Goal: Navigation & Orientation: Find specific page/section

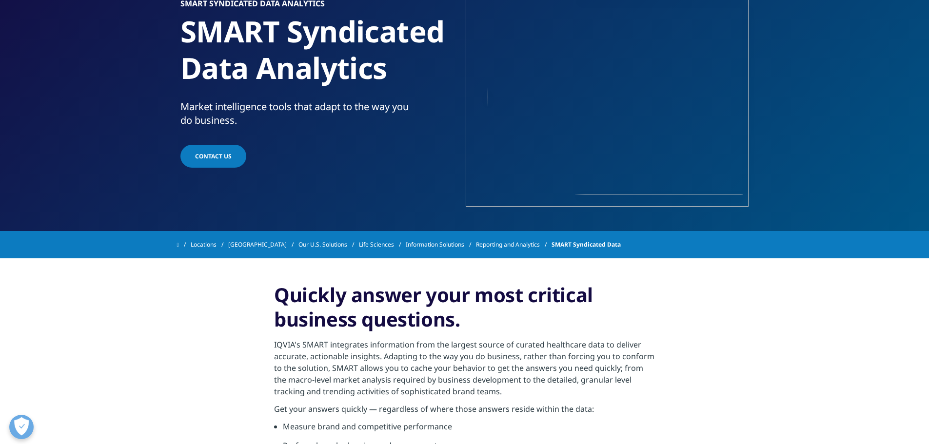
scroll to position [195, 0]
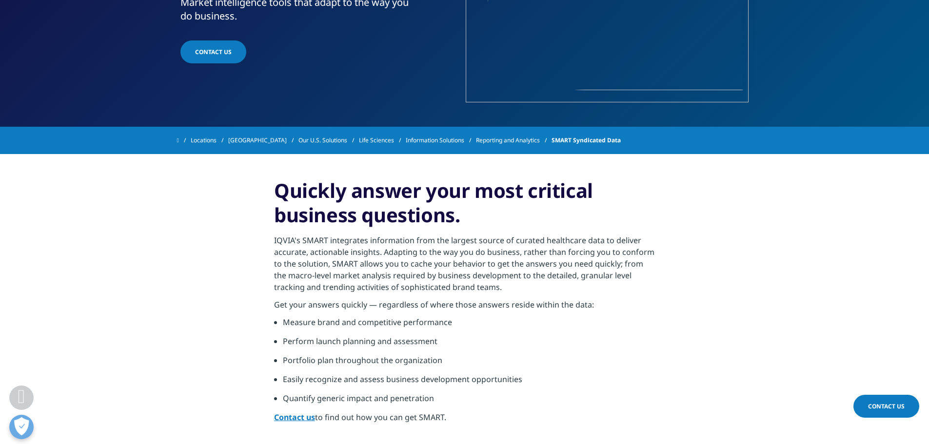
click at [315, 139] on link "Our U.S. Solutions" at bounding box center [329, 141] width 60 height 18
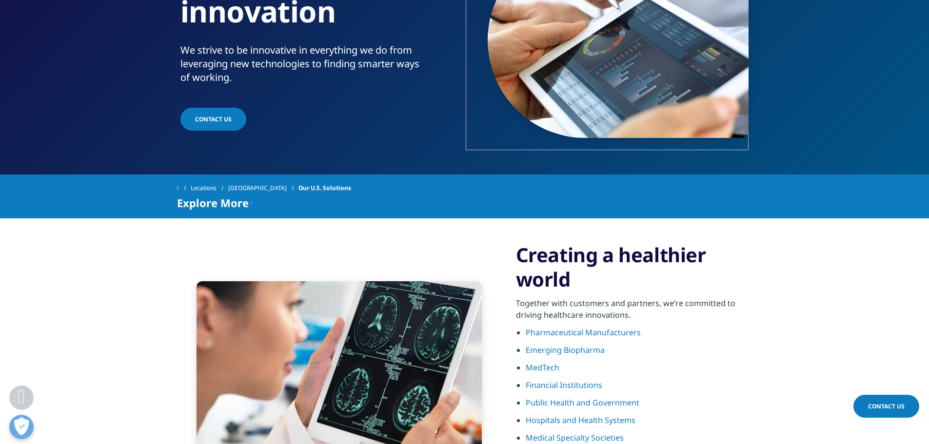
scroll to position [146, 0]
